Goal: Task Accomplishment & Management: Use online tool/utility

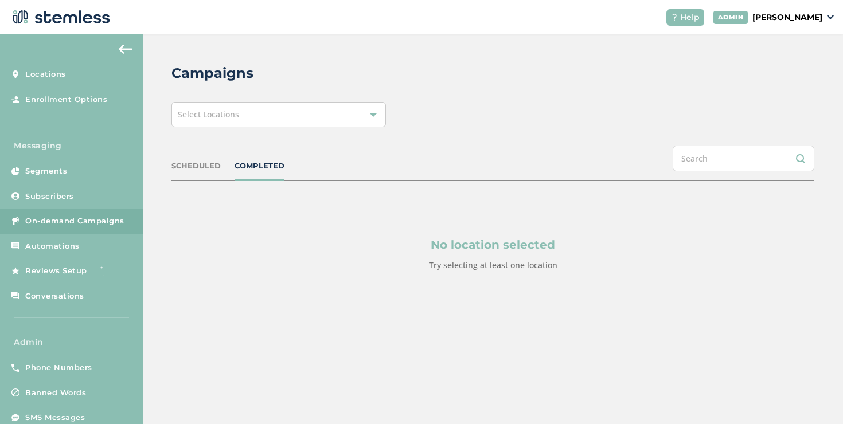
click at [209, 115] on span "Select Locations" at bounding box center [208, 114] width 61 height 11
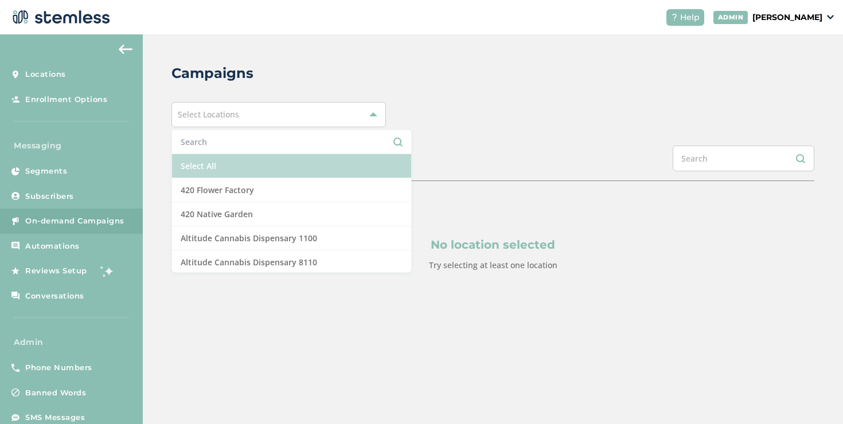
click at [204, 161] on li "Select All" at bounding box center [291, 166] width 239 height 24
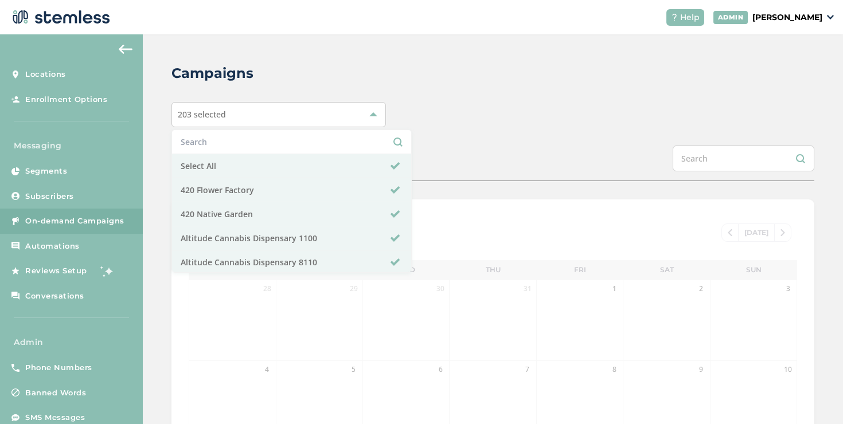
click at [460, 124] on div "203 selected Select All 420 Flower Factory 420 Native Garden Altitude Cannabis …" at bounding box center [492, 114] width 643 height 25
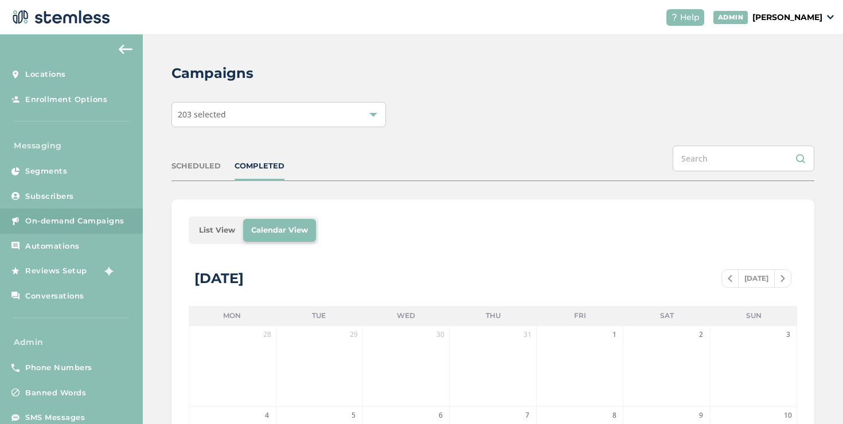
click at [209, 225] on li "List View" at bounding box center [217, 230] width 52 height 23
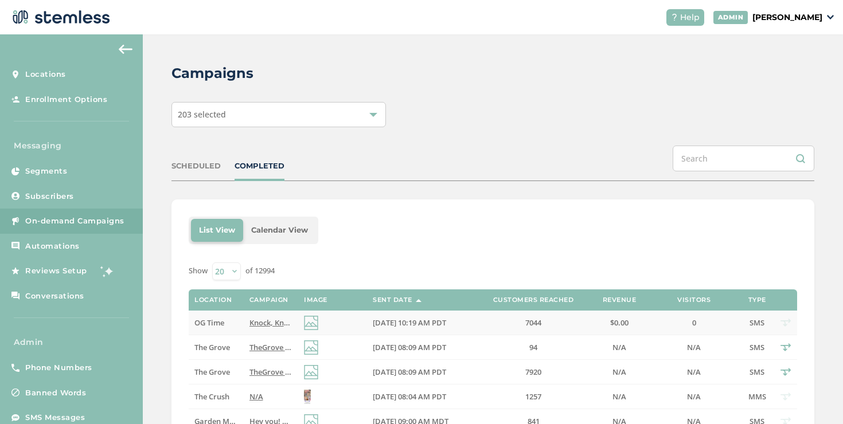
click at [268, 321] on span "Knock, Knock...Bringing The Best Deals to Your Door! Reply END to cancel" at bounding box center [378, 323] width 259 height 10
